Goal: Information Seeking & Learning: Find specific fact

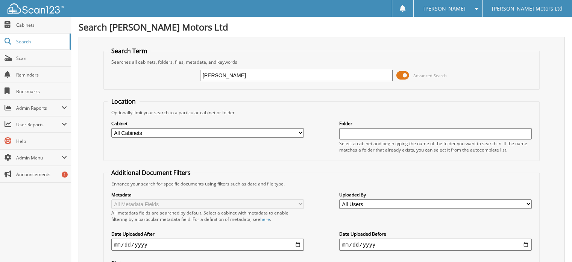
type input "[PERSON_NAME]"
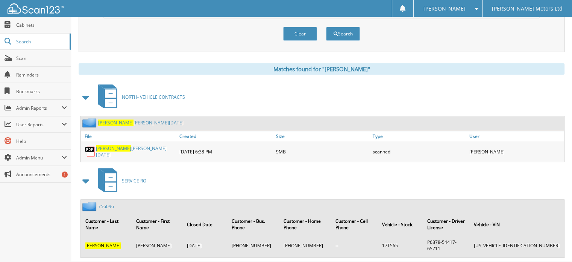
scroll to position [267, 0]
click at [139, 145] on link "POWELL GEOFFREY SEPT 2025" at bounding box center [136, 151] width 80 height 13
